Goal: Information Seeking & Learning: Find specific fact

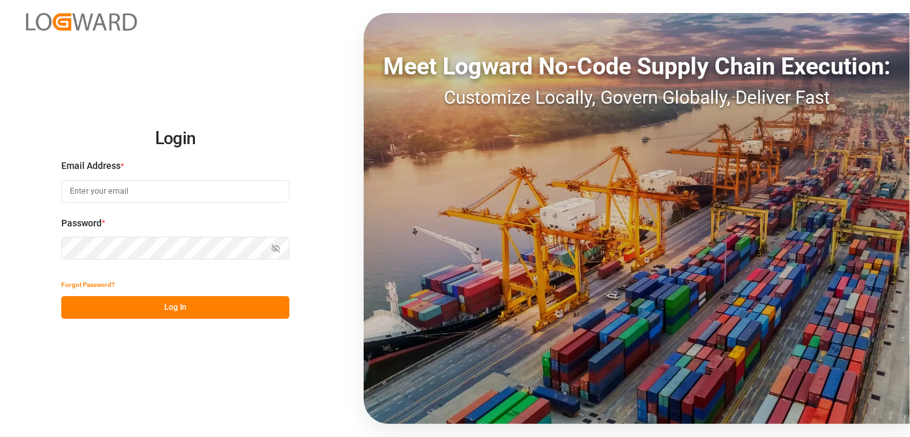
click at [119, 183] on input at bounding box center [175, 191] width 228 height 23
type input "i"
type input "[EMAIL_ADDRESS][PERSON_NAME][DOMAIN_NAME]"
click at [281, 249] on button "Show password" at bounding box center [275, 248] width 27 height 23
click at [229, 296] on div "Forgot Password? Log In" at bounding box center [175, 296] width 228 height 46
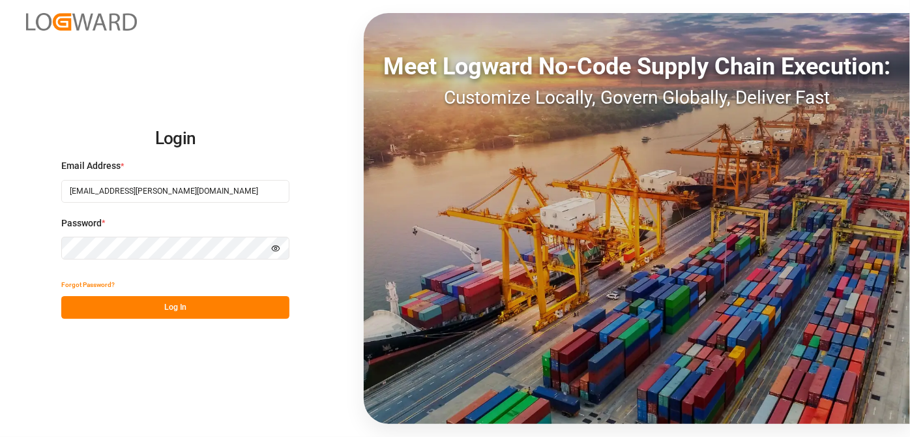
click at [243, 300] on button "Log In" at bounding box center [175, 307] width 228 height 23
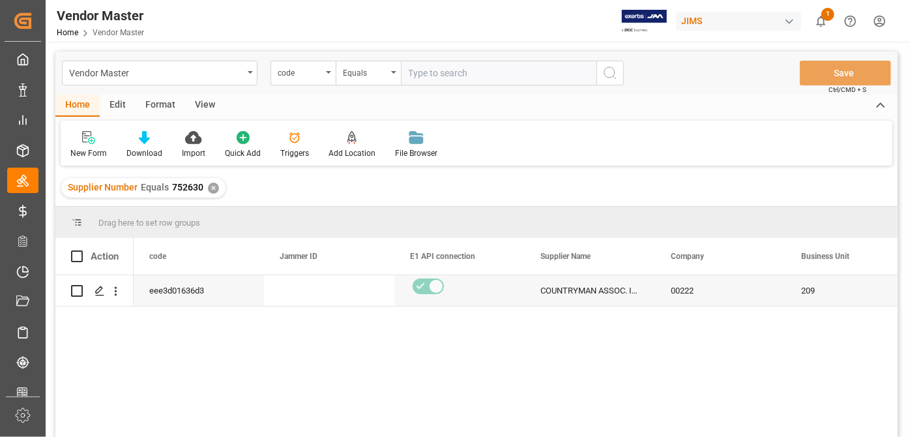
click at [471, 66] on input "text" at bounding box center [499, 73] width 196 height 25
paste input "752710"
type input "752710"
click at [319, 66] on div "code" at bounding box center [300, 71] width 44 height 15
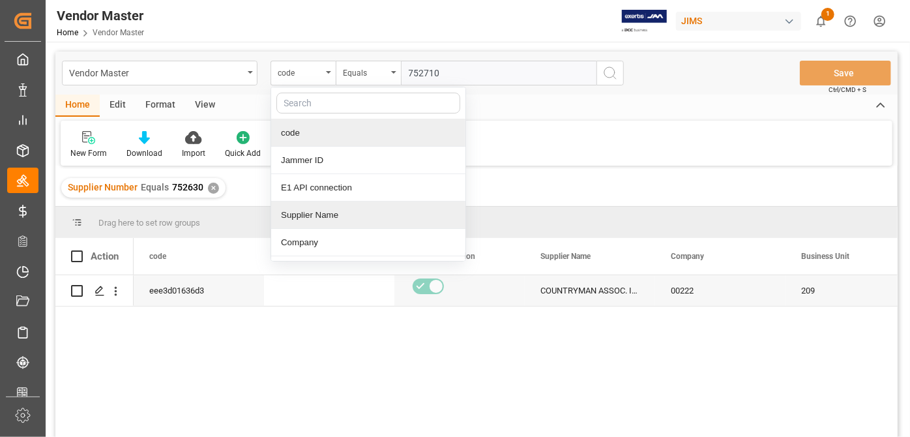
click at [206, 196] on div "Supplier Number Equals 752630 ✕" at bounding box center [143, 188] width 164 height 20
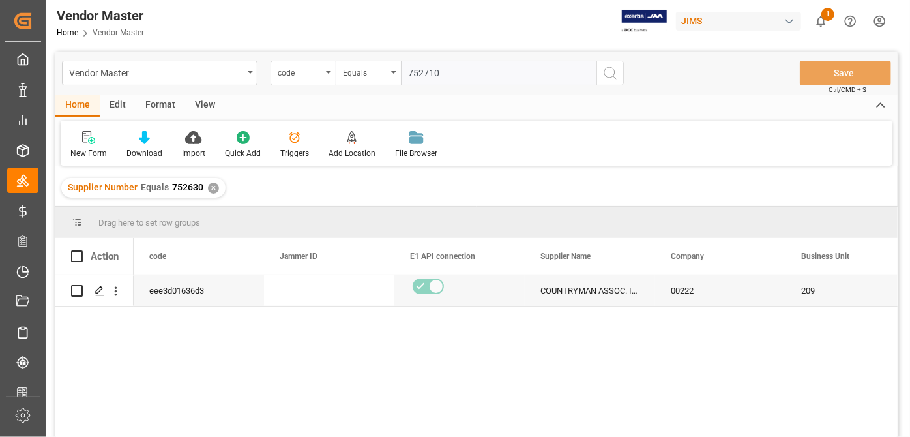
click at [211, 188] on div "✕" at bounding box center [213, 187] width 11 height 11
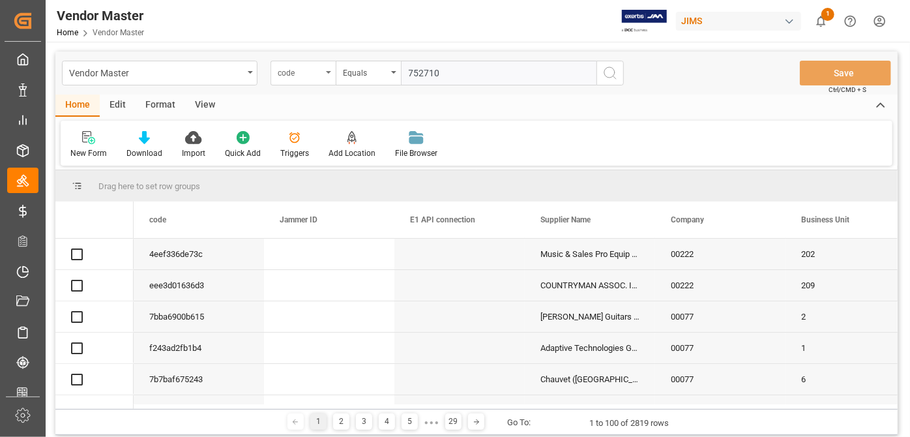
click at [313, 74] on div "code" at bounding box center [300, 71] width 44 height 15
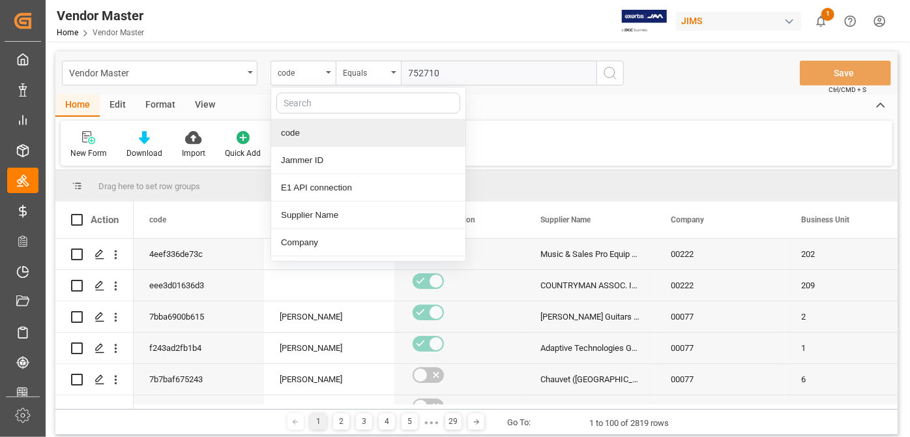
click at [321, 109] on input "text" at bounding box center [368, 103] width 184 height 21
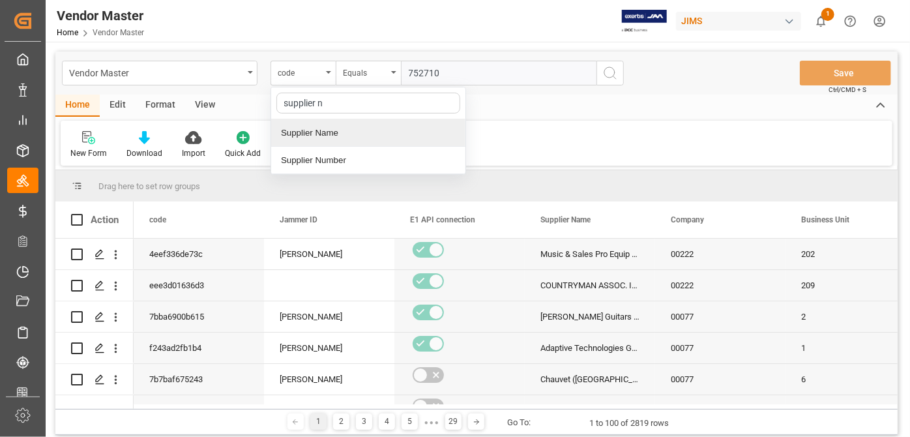
type input "supplier nu"
click at [332, 129] on div "Supplier Number" at bounding box center [368, 132] width 194 height 27
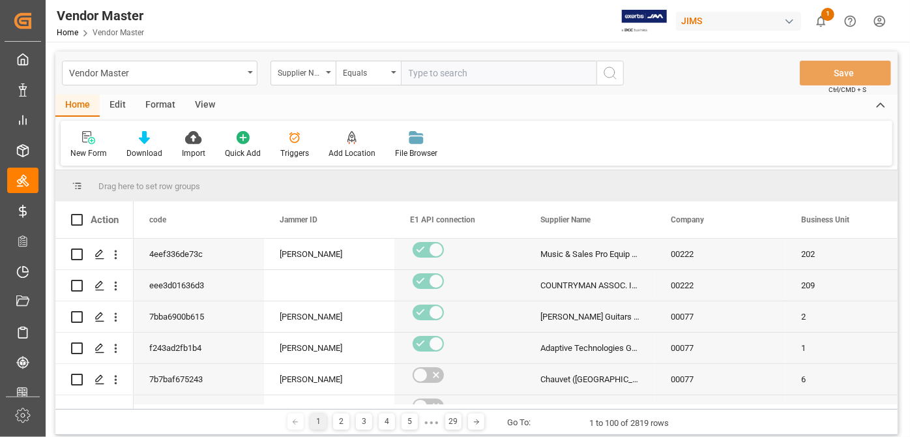
click at [616, 76] on icon "search button" at bounding box center [610, 73] width 16 height 16
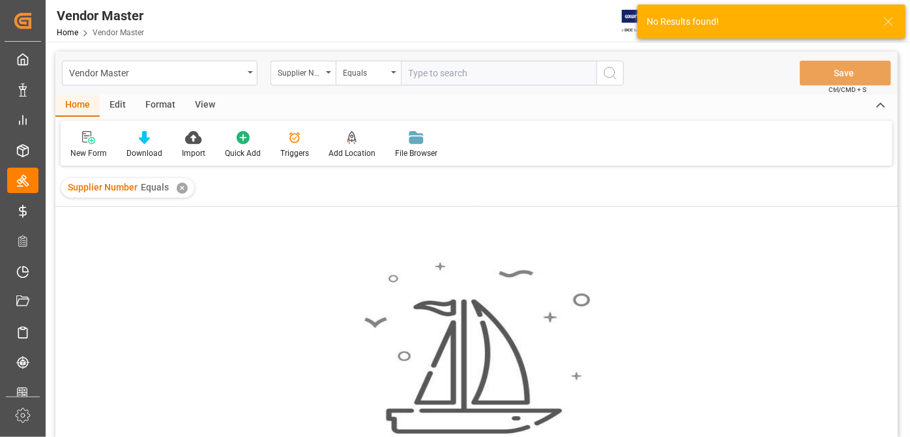
click at [433, 79] on input "text" at bounding box center [499, 73] width 196 height 25
paste input "752710"
type input "752710"
click at [182, 189] on div "✕" at bounding box center [182, 187] width 11 height 11
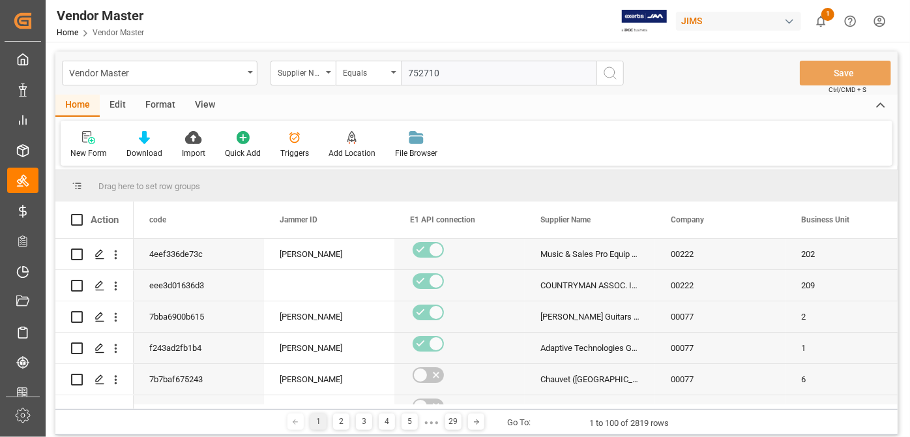
click at [602, 75] on icon "search button" at bounding box center [610, 73] width 16 height 16
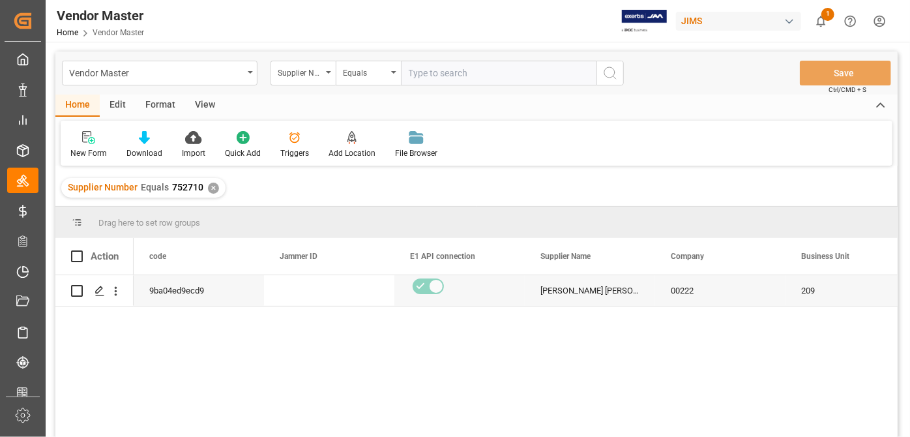
scroll to position [118, 0]
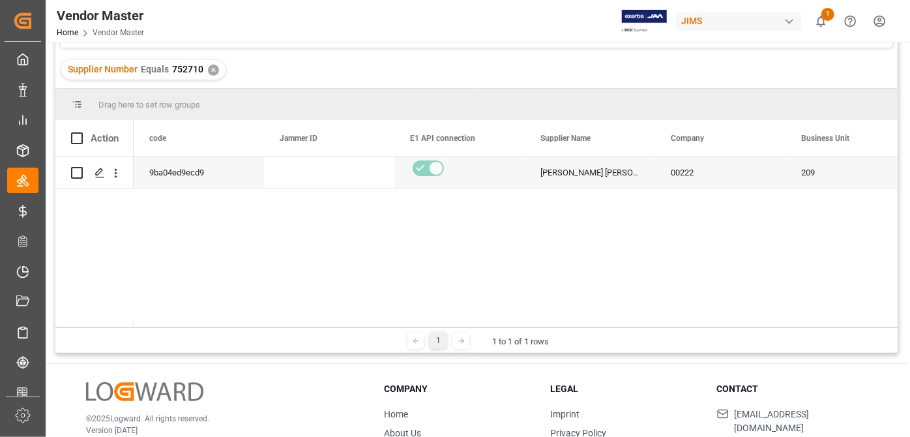
click at [181, 327] on div "1 1 to 1 of 1 rows" at bounding box center [476, 340] width 842 height 26
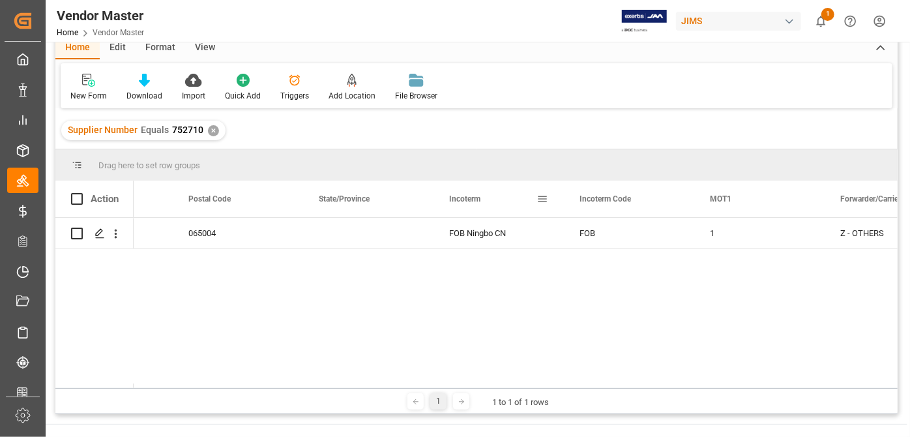
scroll to position [0, 0]
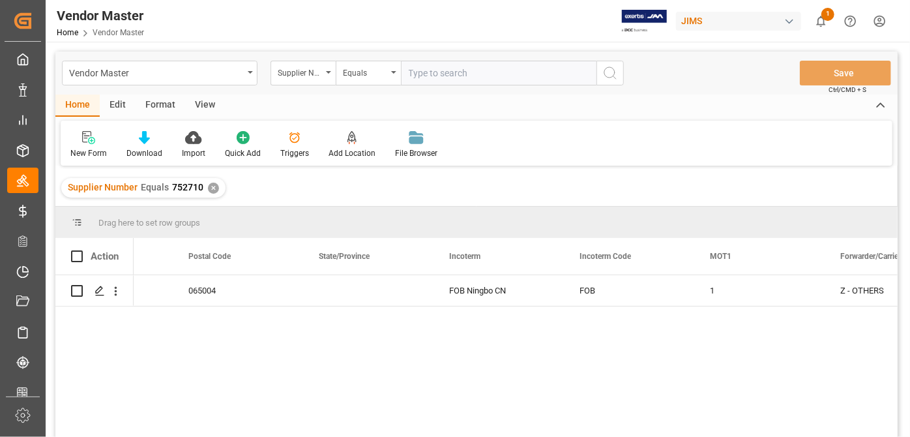
click at [450, 70] on input "text" at bounding box center [499, 73] width 196 height 25
paste input "752521"
type input "752521"
click at [215, 182] on div "Supplier Number Equals 752710 ✕" at bounding box center [143, 188] width 164 height 20
click at [214, 188] on div "✕" at bounding box center [213, 187] width 11 height 11
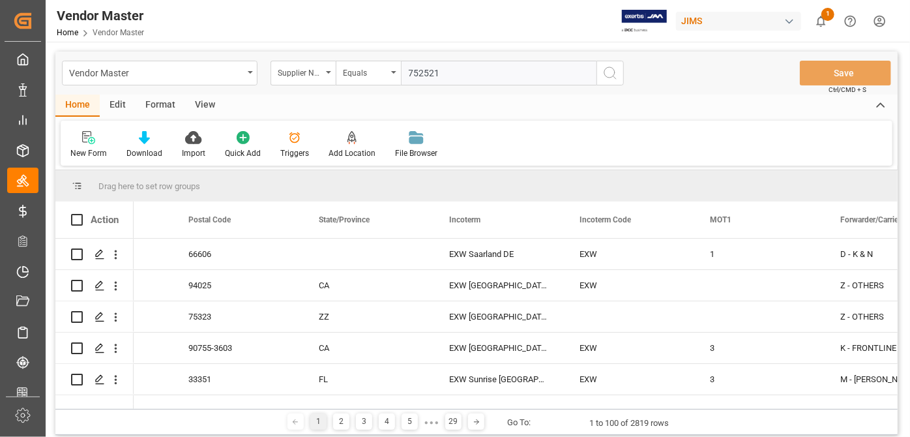
click at [608, 74] on icon "search button" at bounding box center [610, 73] width 16 height 16
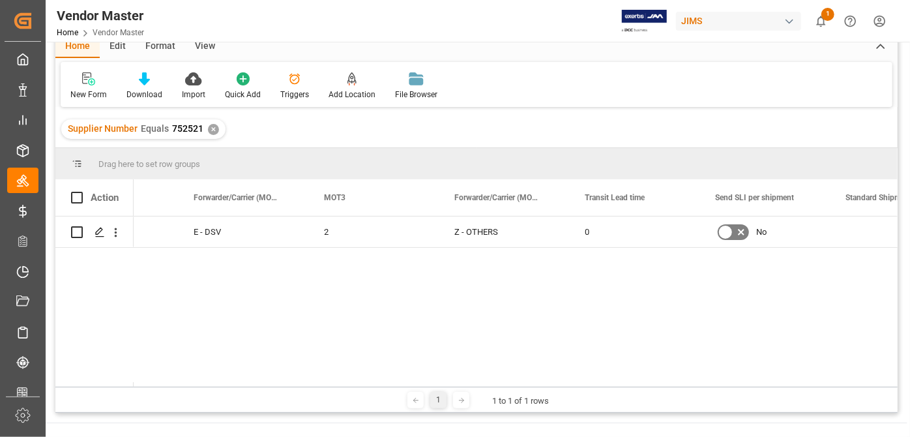
scroll to position [0, 4002]
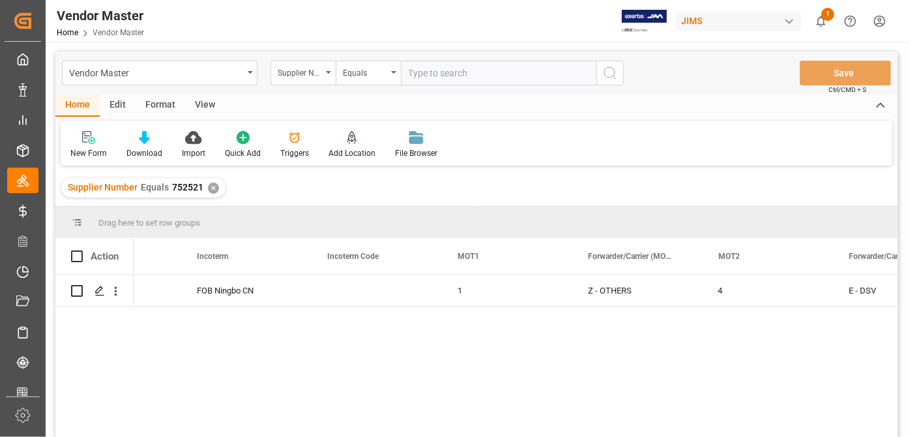
click at [488, 75] on input "text" at bounding box center [499, 73] width 196 height 25
paste input "752668"
type input "752668"
click at [213, 181] on div "Supplier Number Equals 752521 ✕" at bounding box center [143, 188] width 164 height 20
click at [212, 185] on div "✕" at bounding box center [213, 187] width 11 height 11
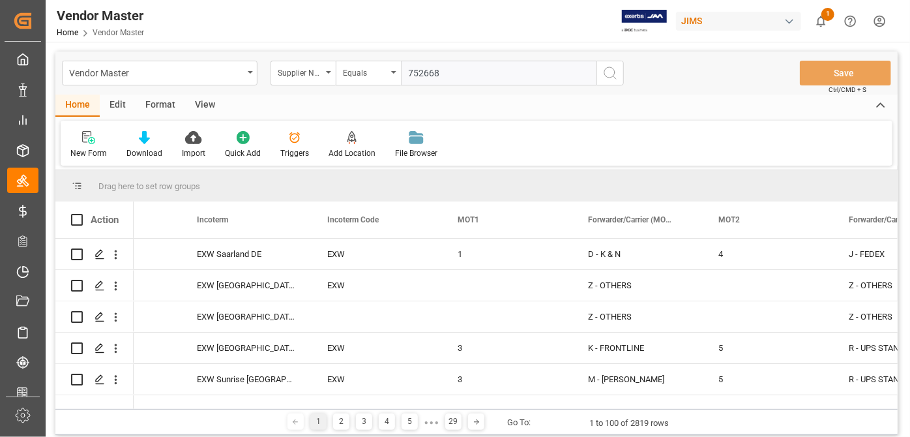
click at [621, 73] on button "search button" at bounding box center [609, 73] width 27 height 25
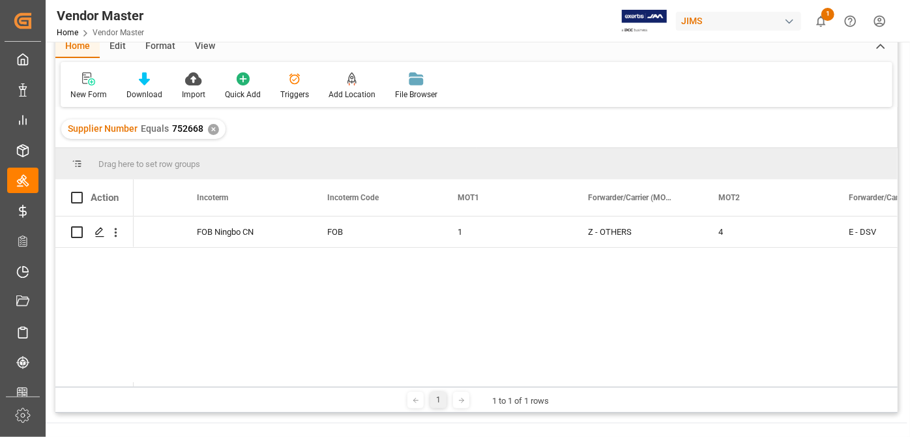
click at [478, 382] on div at bounding box center [702, 384] width 7821 height 5
drag, startPoint x: 478, startPoint y: 381, endPoint x: 436, endPoint y: 388, distance: 42.3
click at [436, 388] on div "Drag here to set row groups Drag here to set column labels Action Postal Code S…" at bounding box center [476, 280] width 842 height 265
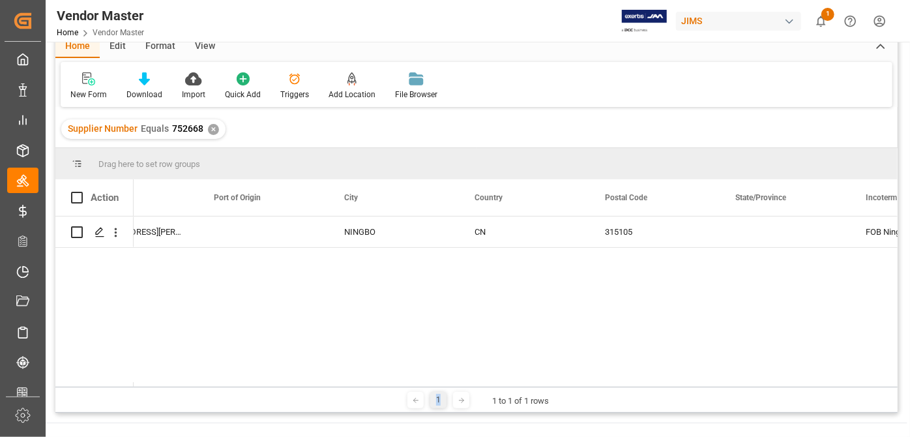
drag, startPoint x: 447, startPoint y: 387, endPoint x: 464, endPoint y: 379, distance: 18.7
click at [464, 379] on div "Drag here to set row groups Drag here to set column labels Action Postal Code S…" at bounding box center [476, 280] width 842 height 265
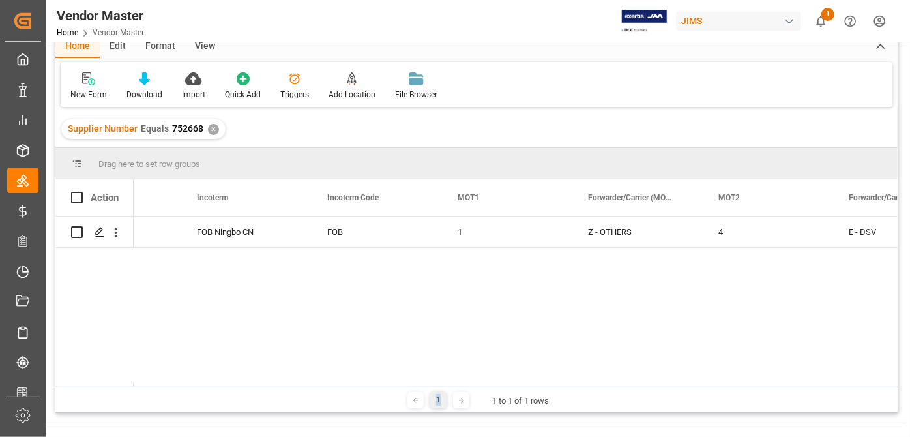
click at [543, 349] on div "315105 FOB Ningbo CN FOB 1 Z - OTHERS 4 E - DSV 2" at bounding box center [516, 301] width 764 height 170
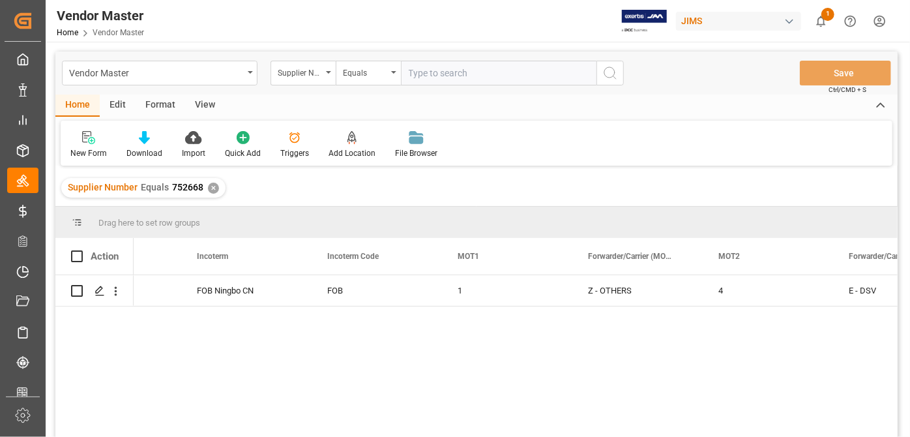
click at [467, 74] on input "text" at bounding box center [499, 73] width 196 height 25
paste input "752717"
type input "752717"
click at [212, 184] on div "✕" at bounding box center [213, 187] width 11 height 11
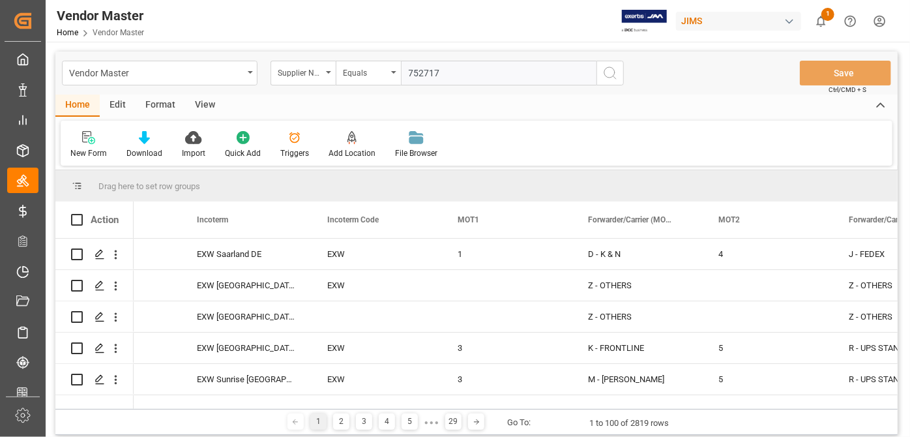
click at [607, 78] on icon "search button" at bounding box center [610, 73] width 16 height 16
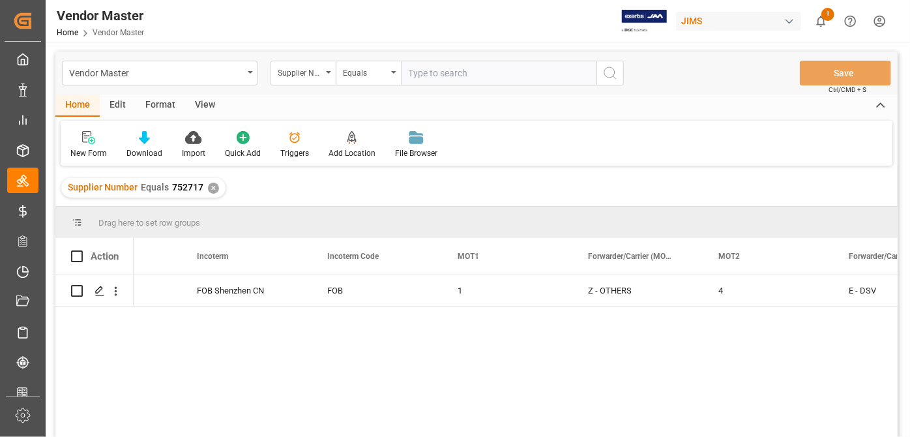
click at [471, 72] on input "text" at bounding box center [499, 73] width 196 height 25
paste input "752521"
type input "752521"
click at [210, 188] on div "✕" at bounding box center [213, 187] width 11 height 11
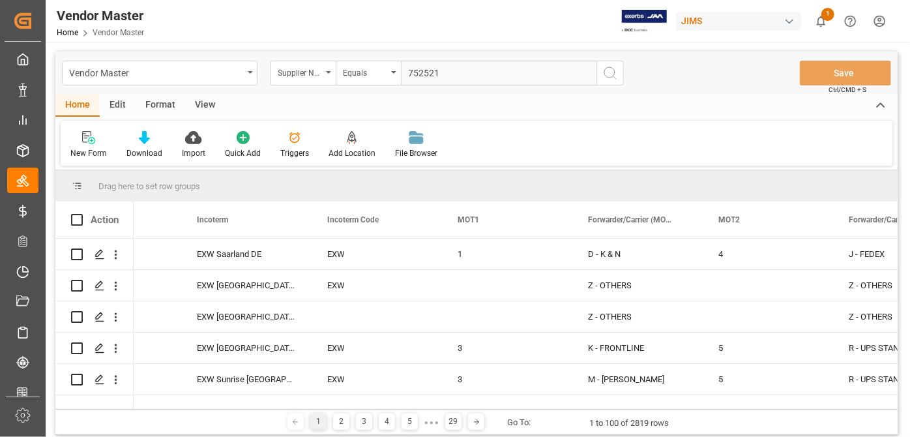
click at [606, 79] on icon "search button" at bounding box center [610, 73] width 16 height 16
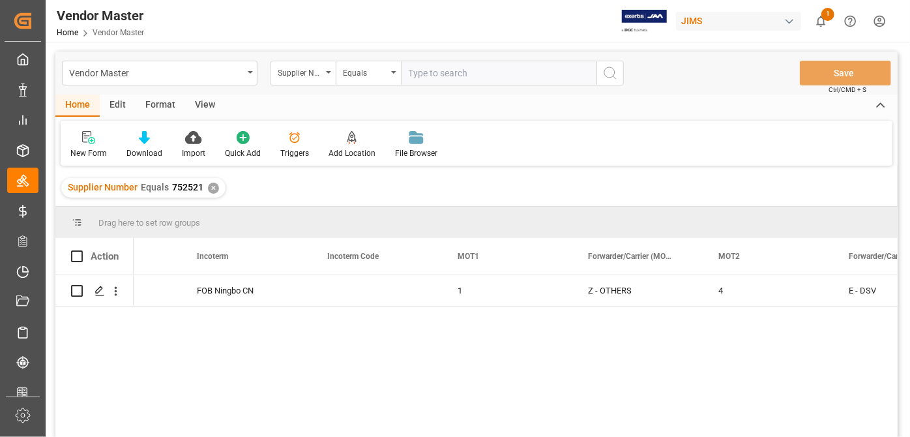
click at [204, 185] on div "Supplier Number Equals 752521 ✕" at bounding box center [143, 188] width 164 height 20
click at [212, 192] on div "✕" at bounding box center [213, 187] width 11 height 11
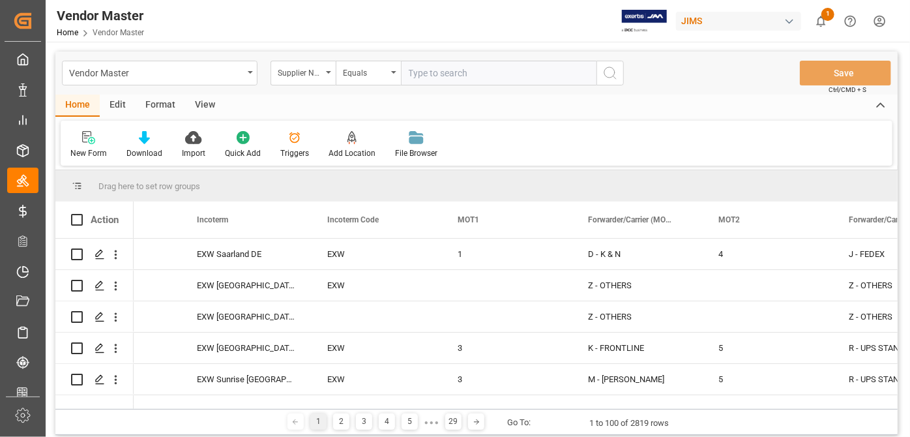
click at [465, 72] on input "text" at bounding box center [499, 73] width 196 height 25
paste input "181970"
type input "181970"
click at [613, 80] on icon "search button" at bounding box center [610, 73] width 16 height 16
